Goal: Navigation & Orientation: Find specific page/section

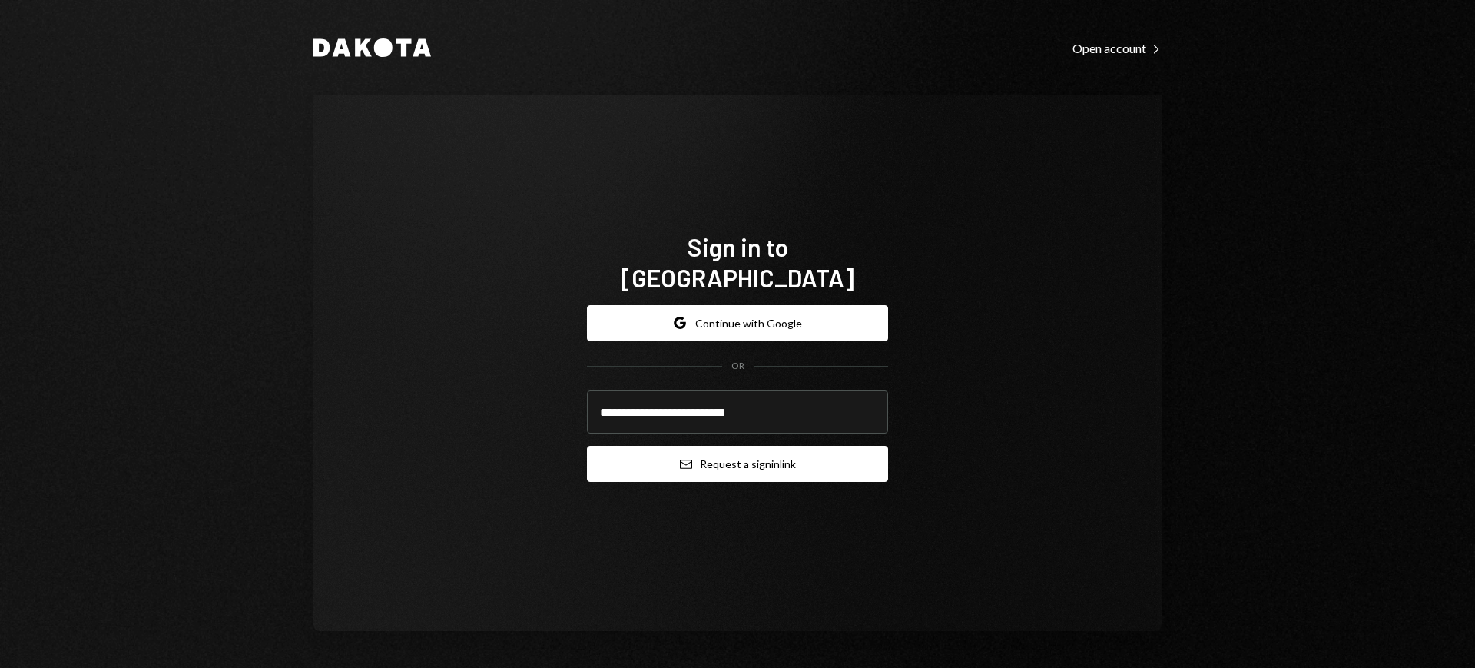
click at [754, 446] on button "Email Request a sign in link" at bounding box center [737, 464] width 301 height 36
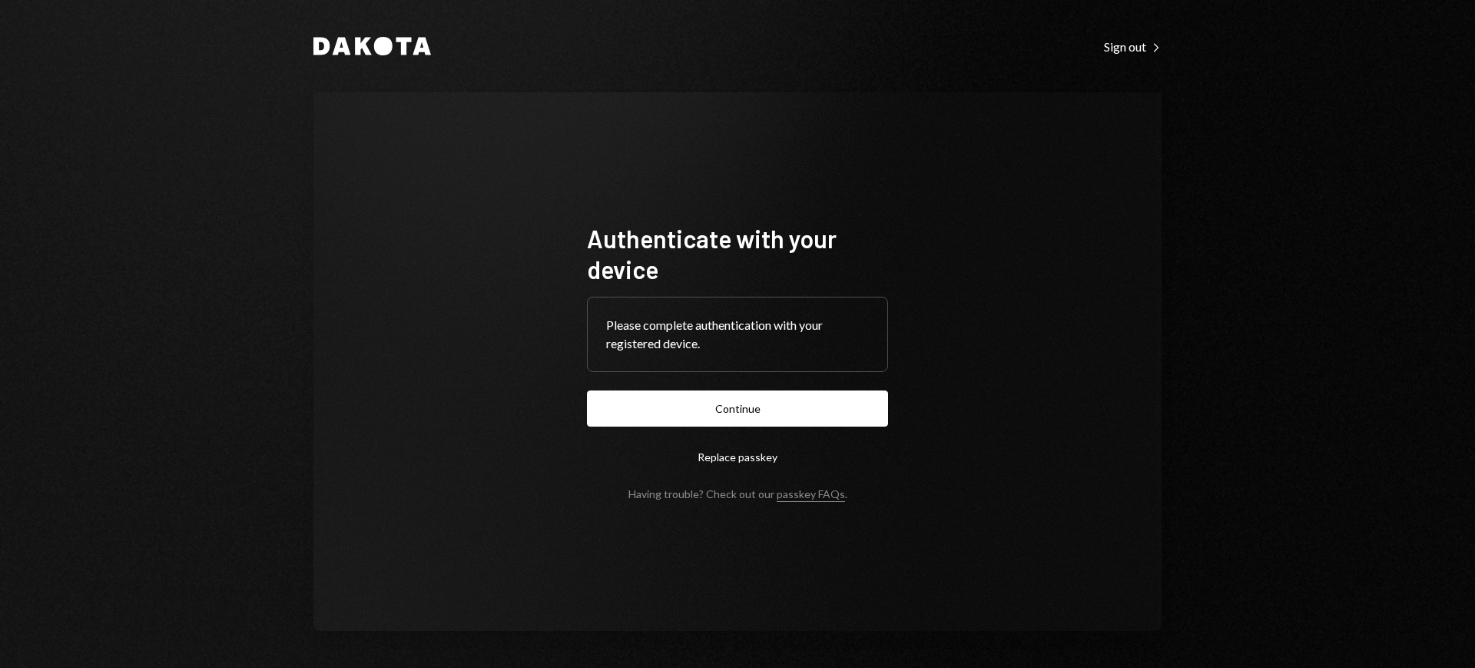
click at [824, 422] on button "Continue" at bounding box center [737, 408] width 301 height 36
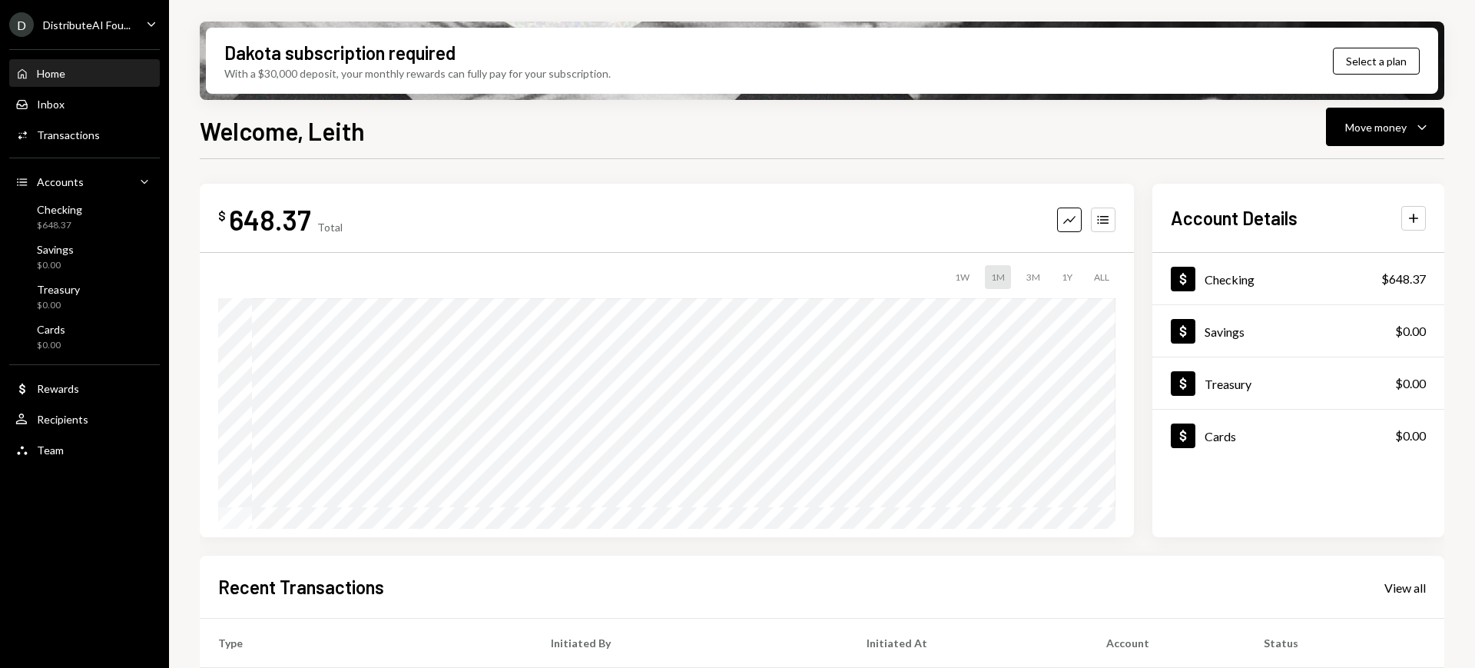
click at [132, 22] on div "D DistributeAI Fou... Caret Down" at bounding box center [84, 24] width 169 height 25
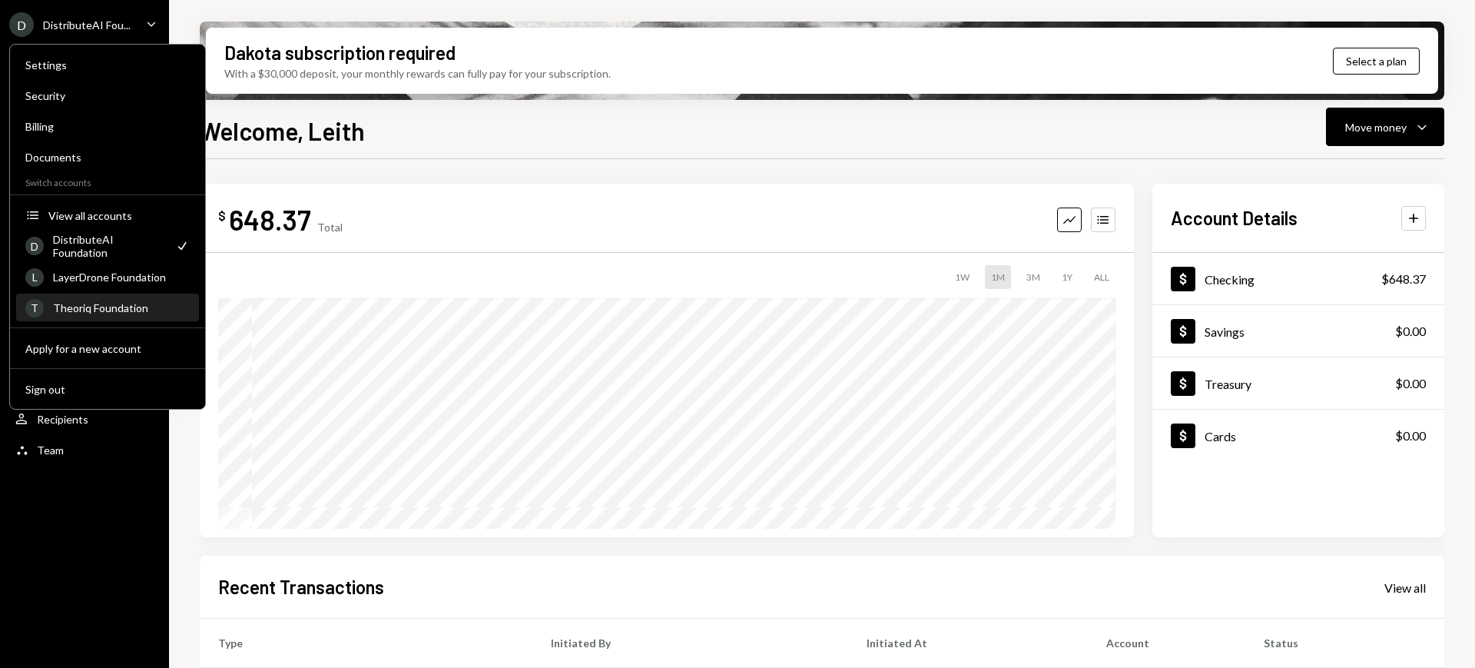
click at [141, 305] on div "Theoriq Foundation" at bounding box center [121, 307] width 137 height 13
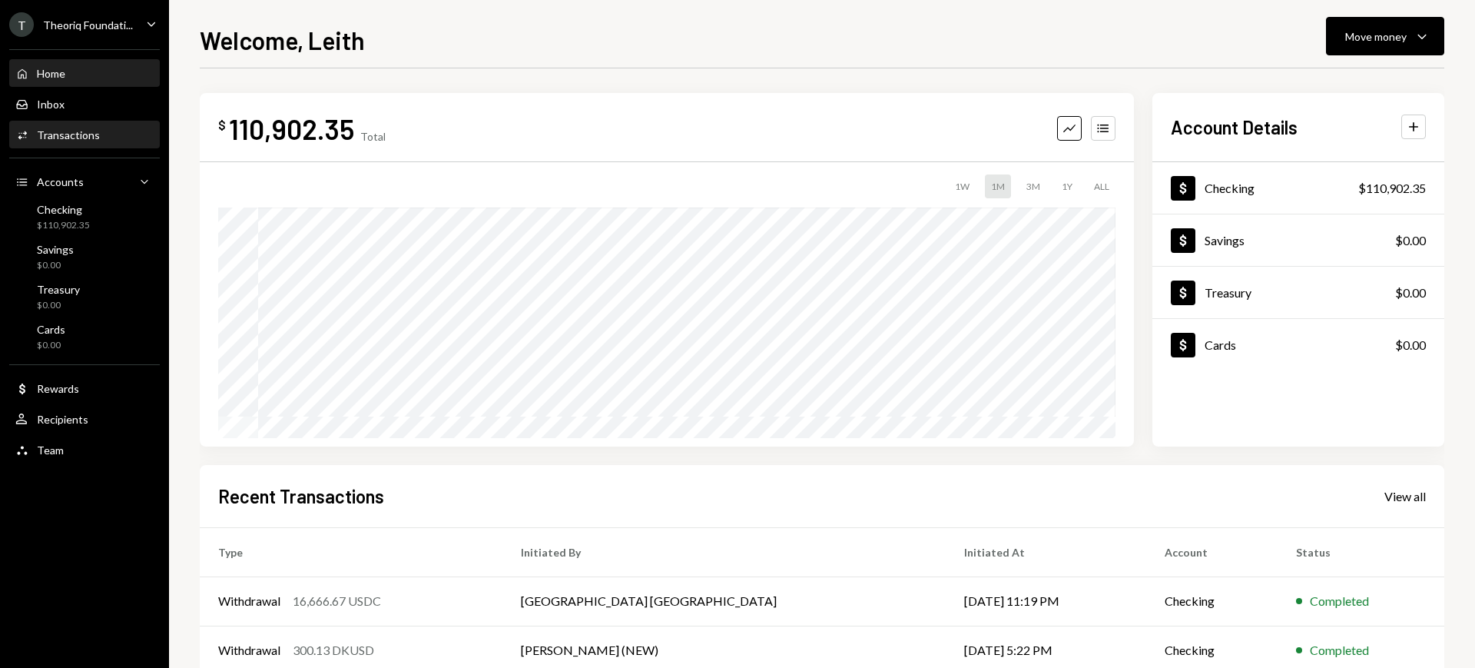
click at [108, 136] on div "Activities Transactions" at bounding box center [84, 135] width 138 height 14
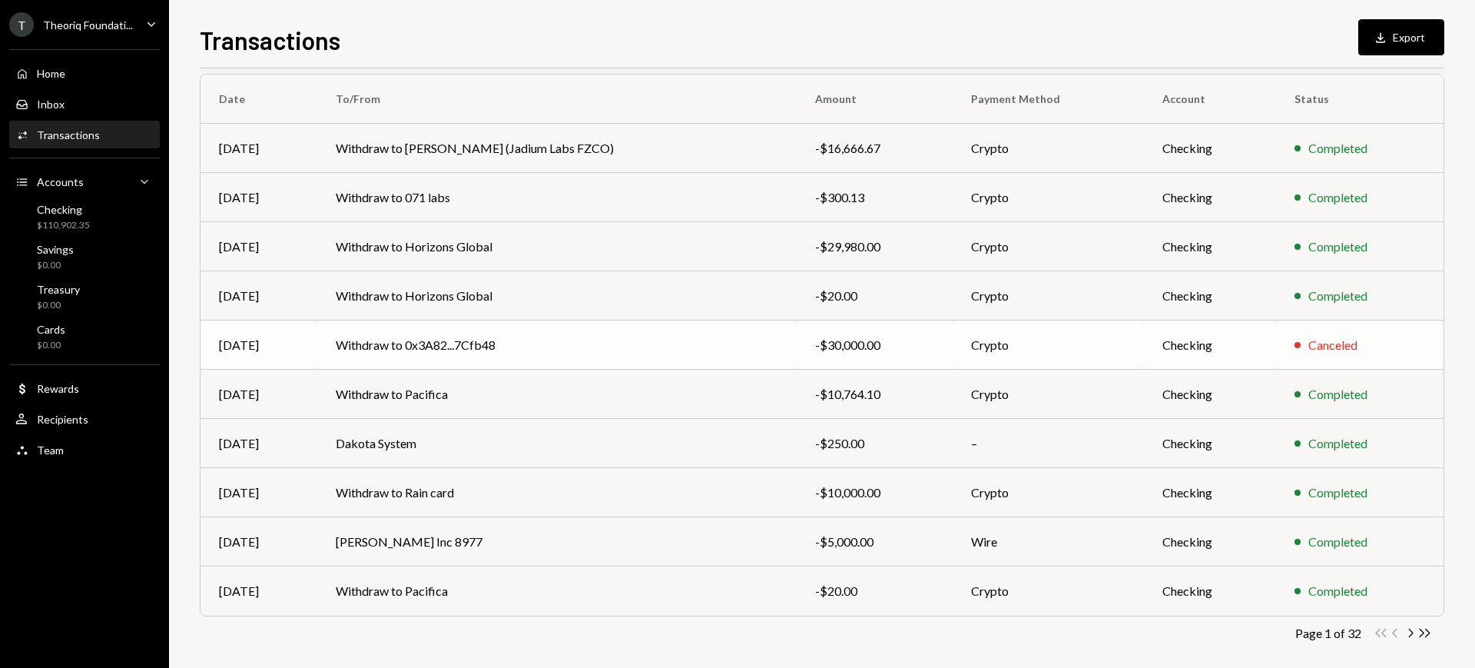
scroll to position [134, 0]
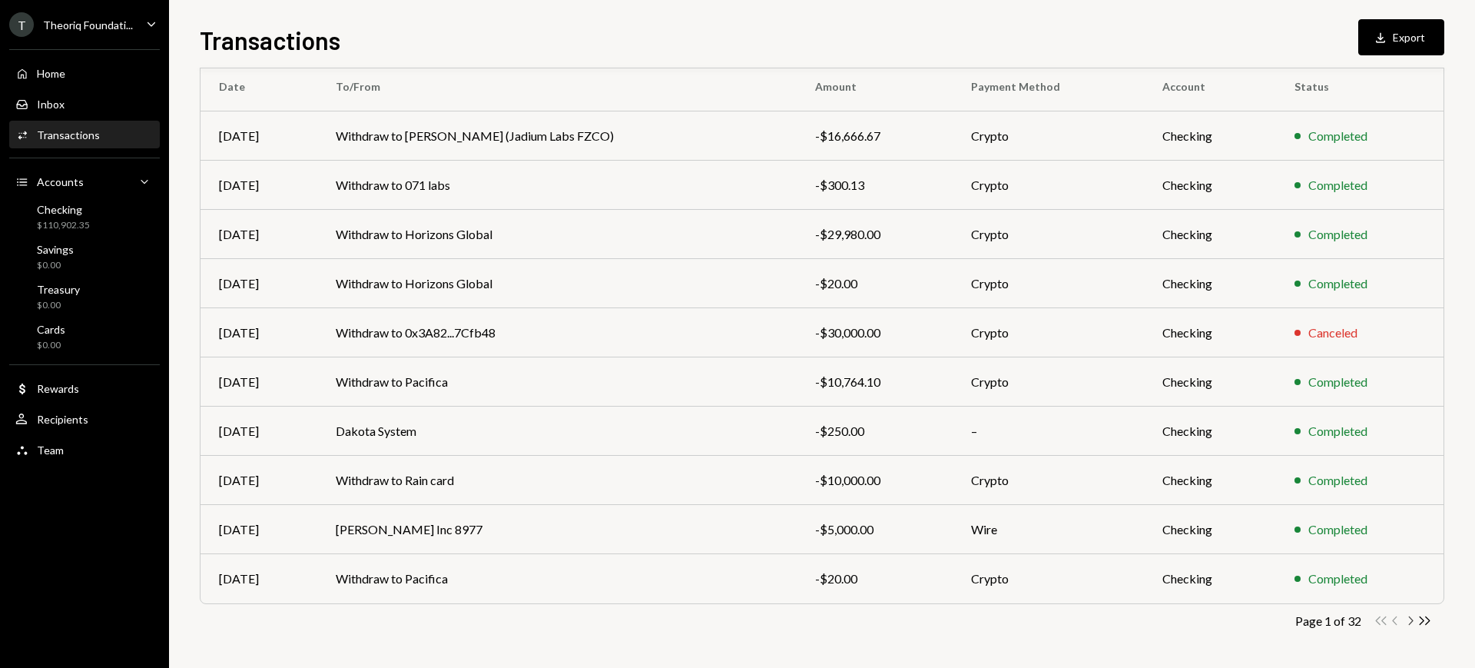
click at [1410, 621] on icon "Chevron Right" at bounding box center [1410, 620] width 15 height 15
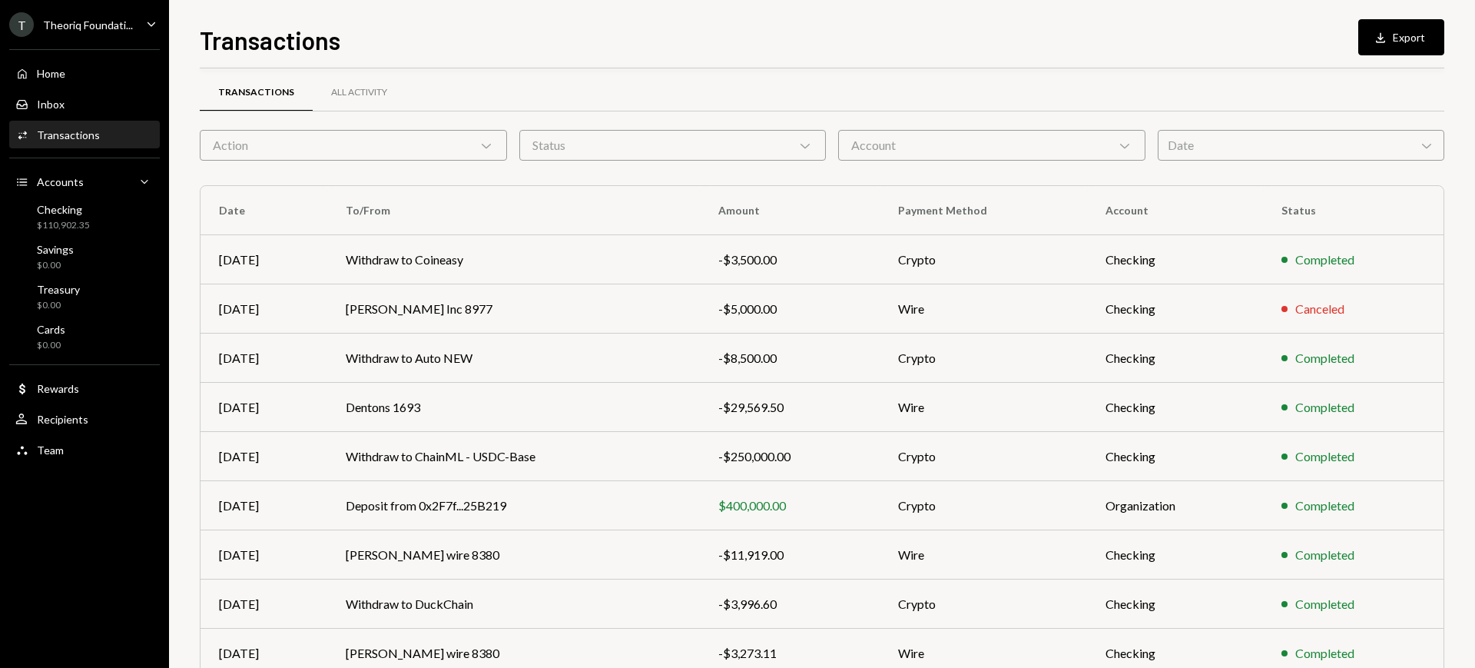
scroll to position [0, 0]
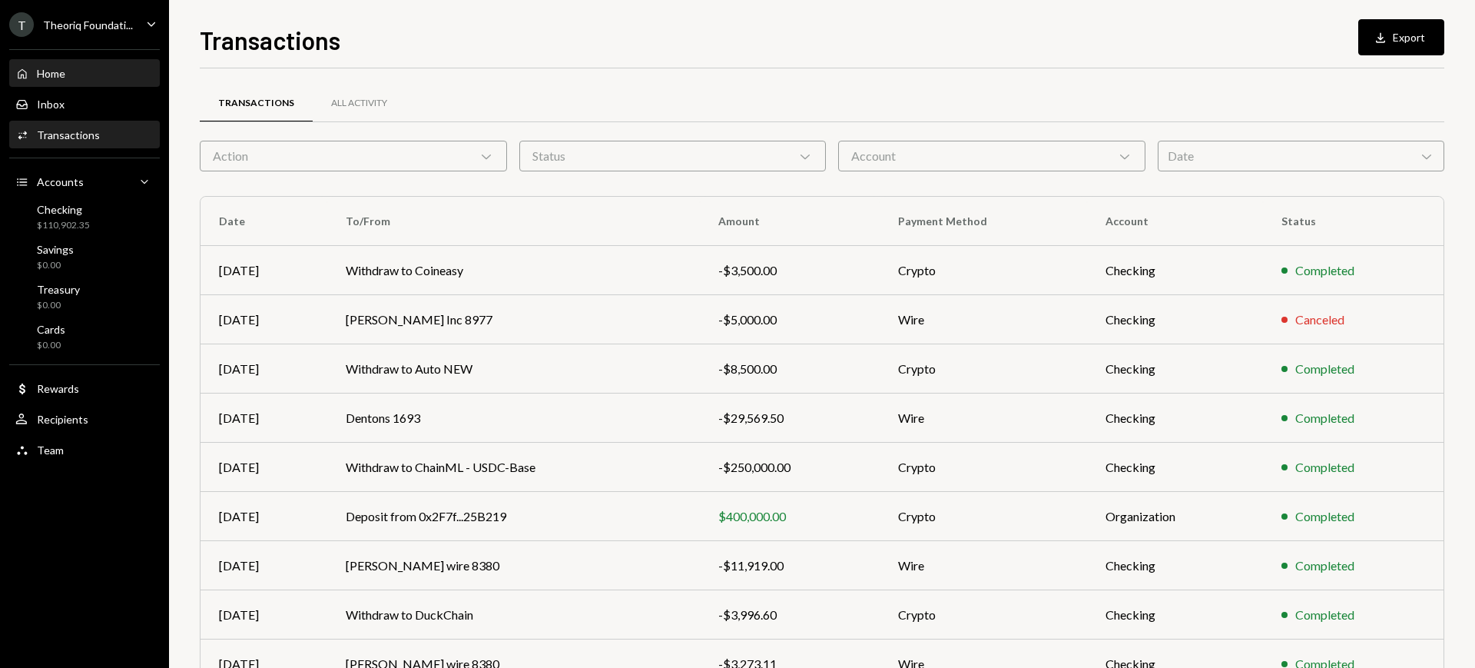
click at [73, 72] on div "Home Home" at bounding box center [84, 74] width 138 height 14
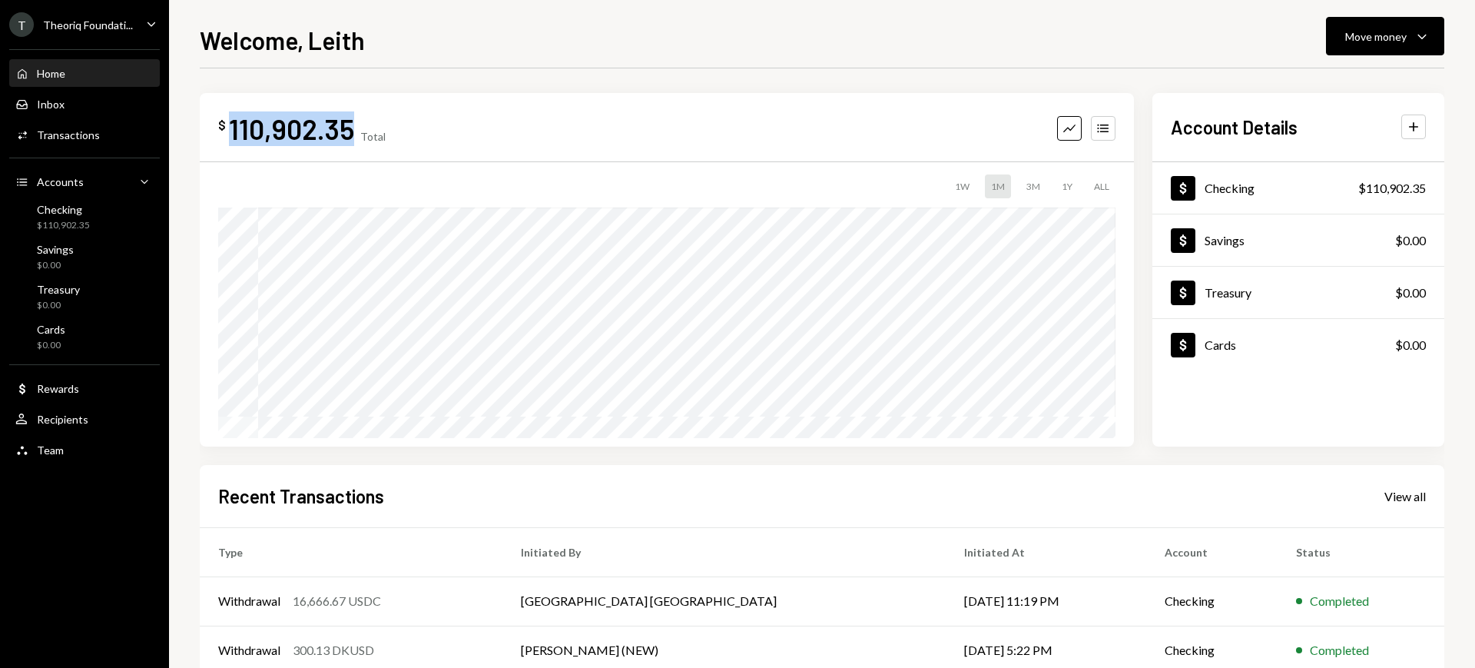
drag, startPoint x: 349, startPoint y: 128, endPoint x: 233, endPoint y: 128, distance: 116.0
click at [233, 127] on div "110,902.35" at bounding box center [291, 128] width 125 height 35
copy div "110,902.35"
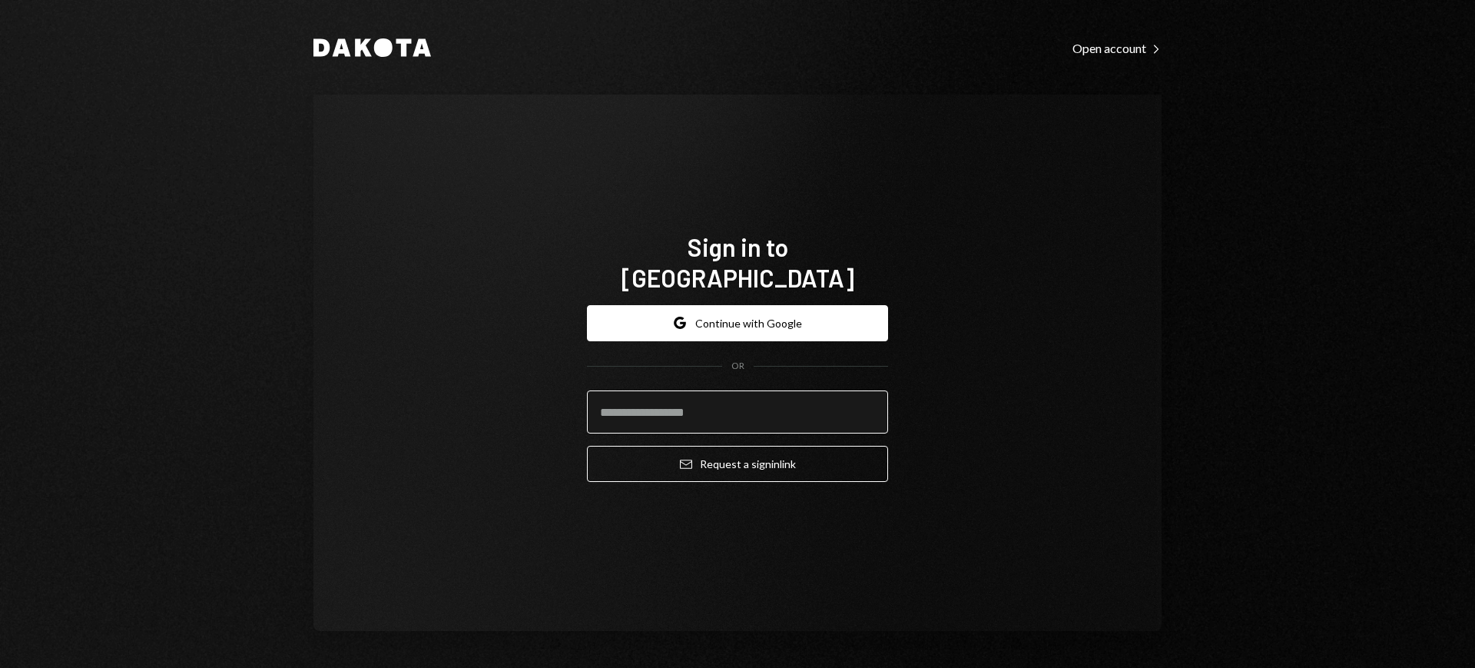
click at [777, 395] on input "email" at bounding box center [737, 411] width 301 height 43
click at [844, 396] on input "email" at bounding box center [737, 411] width 301 height 43
click at [0, 667] on com-1password-button at bounding box center [0, 668] width 0 height 0
type input "**********"
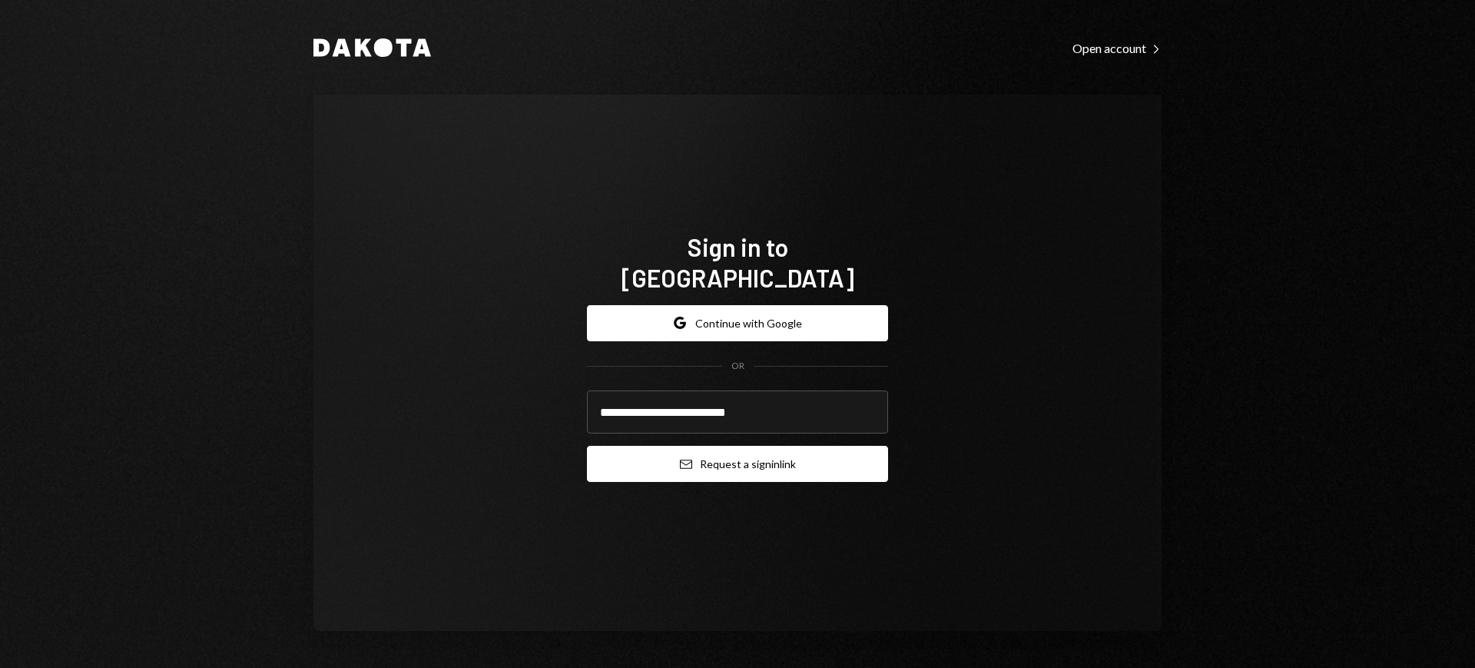
click at [676, 446] on button "Email Request a sign in link" at bounding box center [737, 464] width 301 height 36
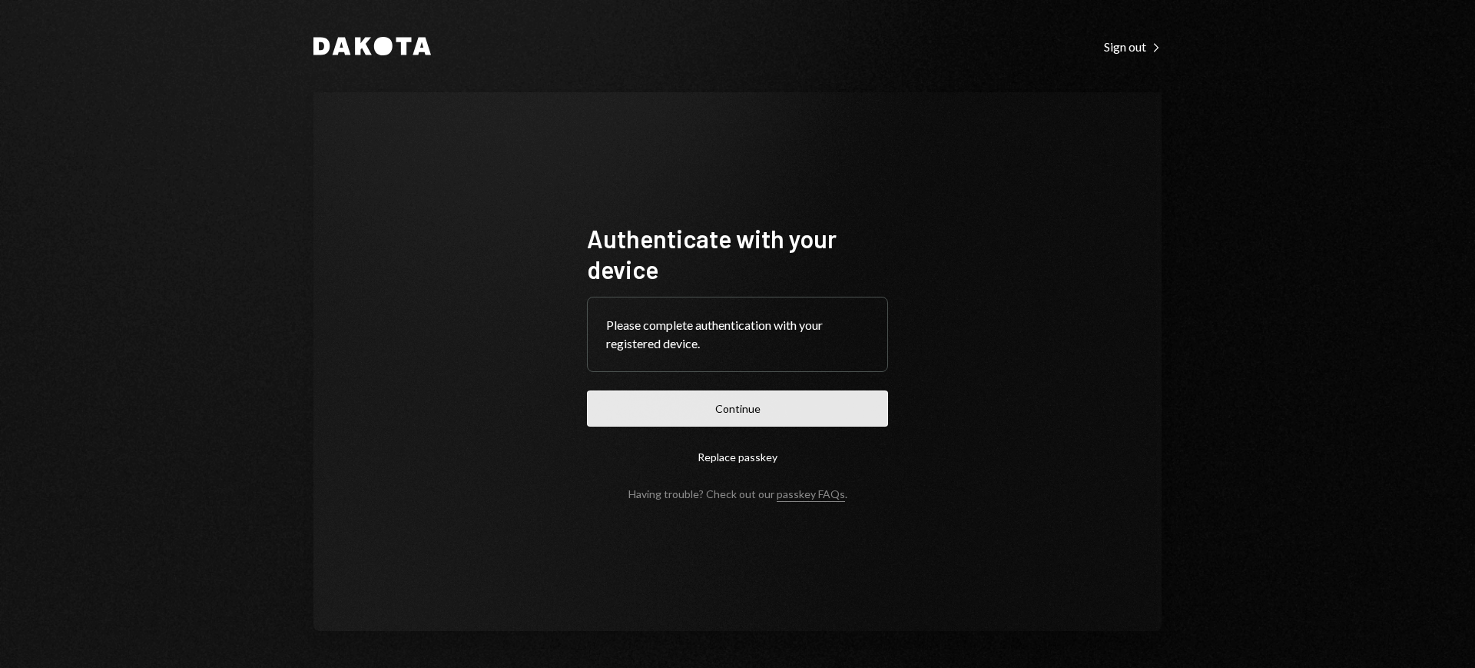
click at [711, 390] on button "Continue" at bounding box center [737, 408] width 301 height 36
